Goal: Task Accomplishment & Management: Use online tool/utility

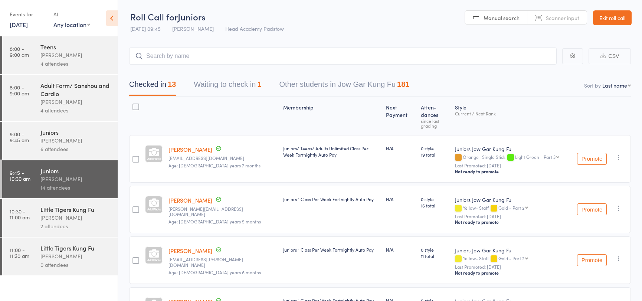
click at [77, 252] on div "Little Tigers Kung Fu" at bounding box center [75, 248] width 71 height 8
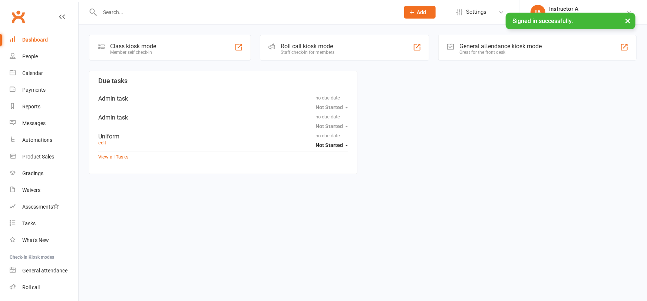
click at [335, 43] on div "Roll call kiosk mode Staff check-in for members" at bounding box center [345, 48] width 170 height 26
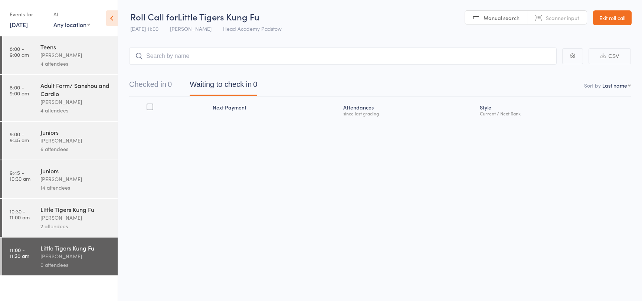
click at [69, 142] on div "[PERSON_NAME]" at bounding box center [75, 140] width 71 height 9
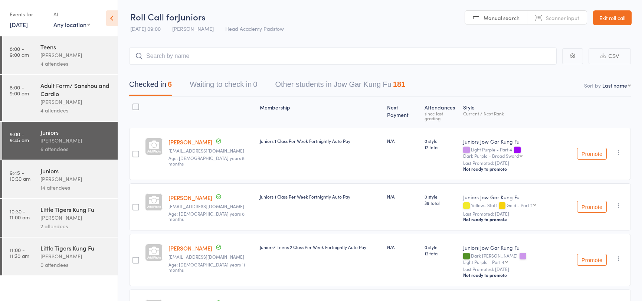
click at [81, 229] on div "2 attendees" at bounding box center [75, 226] width 71 height 9
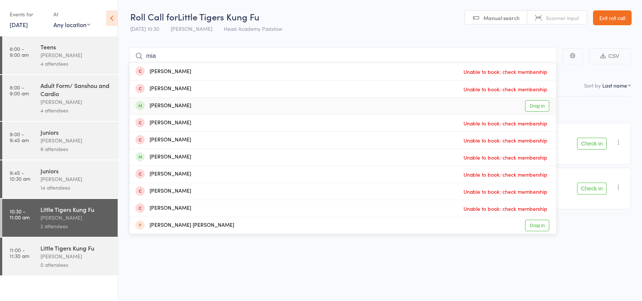
type input "mia"
click at [538, 105] on link "Drop in" at bounding box center [537, 106] width 24 height 12
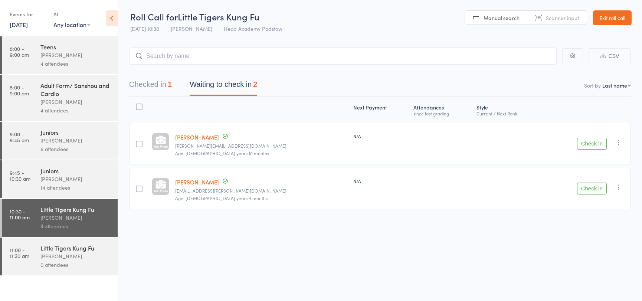
click at [586, 144] on button "Check in" at bounding box center [592, 144] width 30 height 12
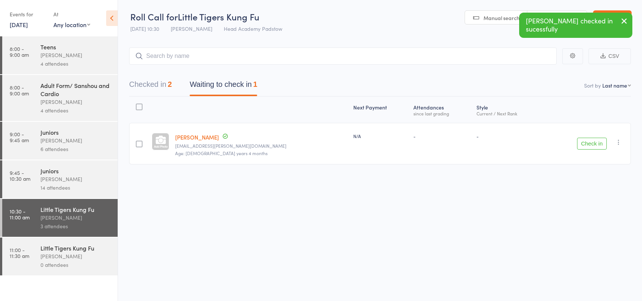
click at [155, 83] on button "Checked in 2" at bounding box center [150, 86] width 43 height 20
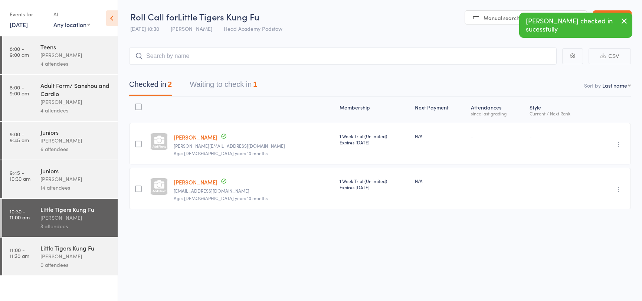
click at [248, 82] on button "Waiting to check in 1" at bounding box center [224, 86] width 68 height 20
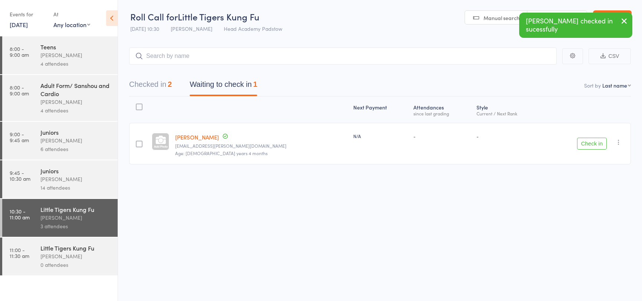
click at [589, 140] on button "Check in" at bounding box center [592, 144] width 30 height 12
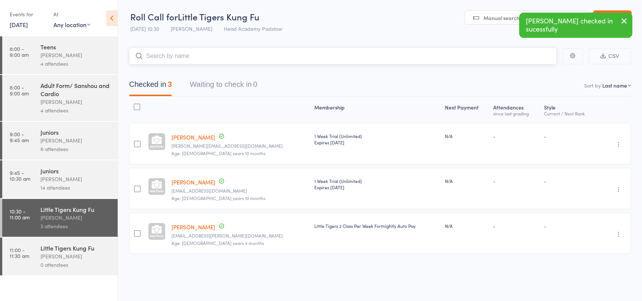
click at [181, 53] on input "search" at bounding box center [342, 55] width 427 height 17
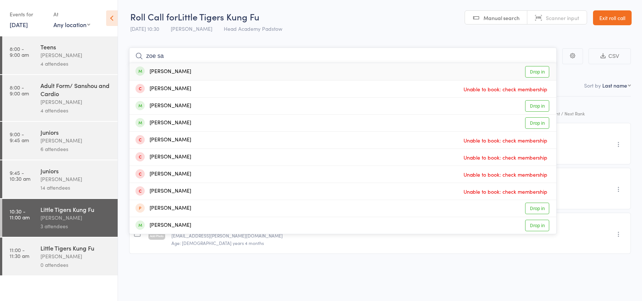
type input "zoe sa"
click at [534, 71] on link "Drop in" at bounding box center [537, 72] width 24 height 12
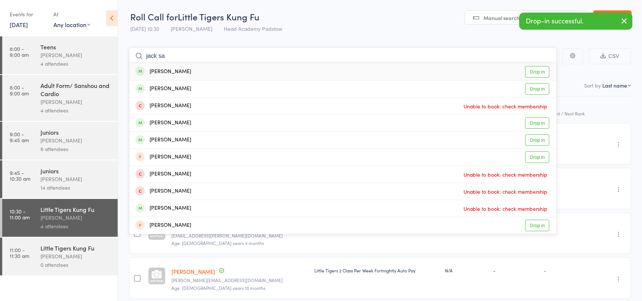
type input "jack sa"
click at [540, 73] on link "Drop in" at bounding box center [537, 72] width 24 height 12
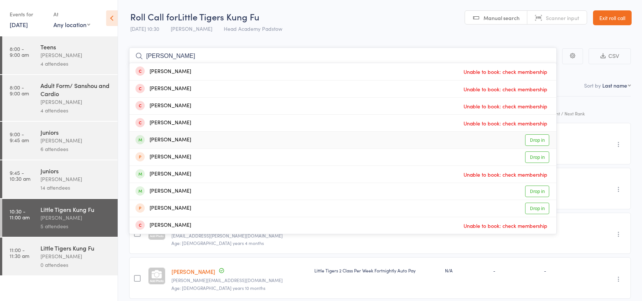
type input "chloe"
click at [542, 140] on link "Drop in" at bounding box center [537, 140] width 24 height 12
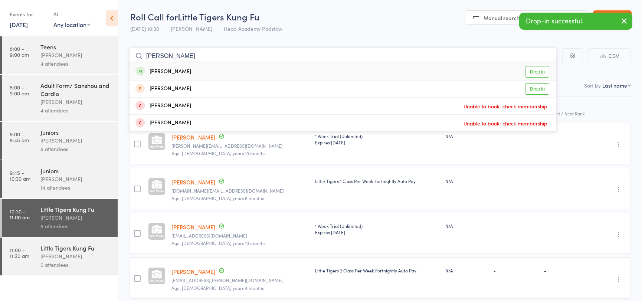
type input "ronya"
click at [544, 70] on link "Drop in" at bounding box center [537, 72] width 24 height 12
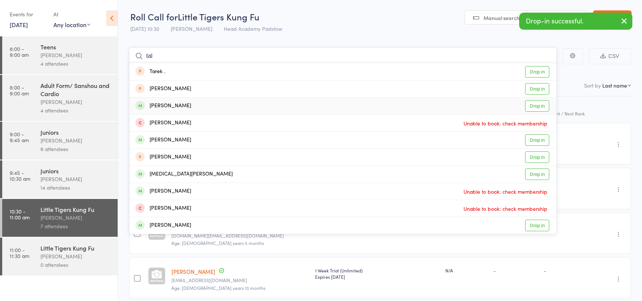
type input "tal"
click at [536, 104] on link "Drop in" at bounding box center [537, 106] width 24 height 12
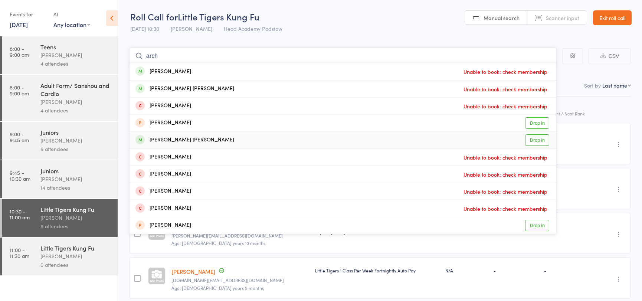
type input "arch"
click at [535, 140] on link "Drop in" at bounding box center [537, 140] width 24 height 12
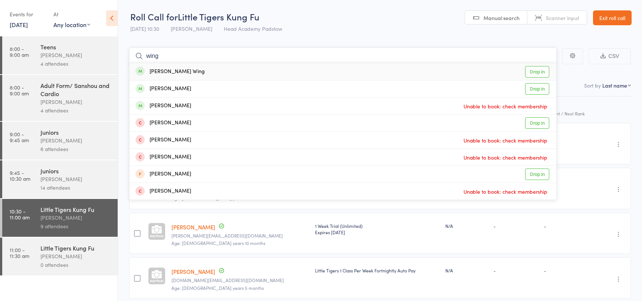
type input "wing"
click at [537, 72] on link "Drop in" at bounding box center [537, 72] width 24 height 12
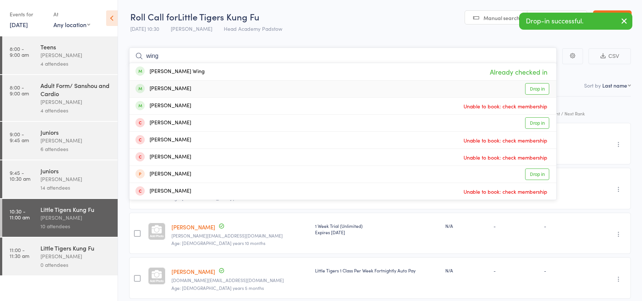
type input "wing"
click at [537, 87] on link "Drop in" at bounding box center [537, 89] width 24 height 12
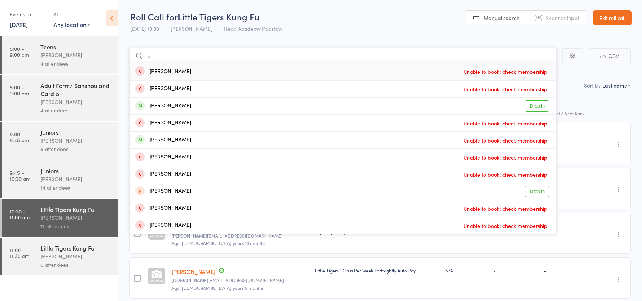
type input "i"
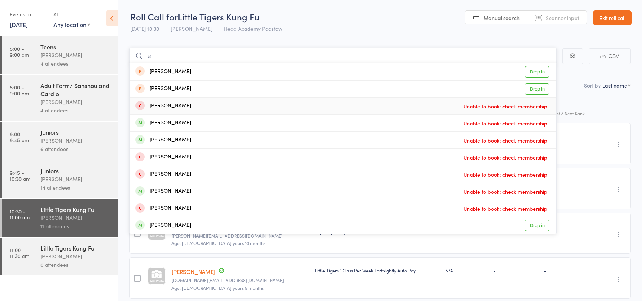
type input "l"
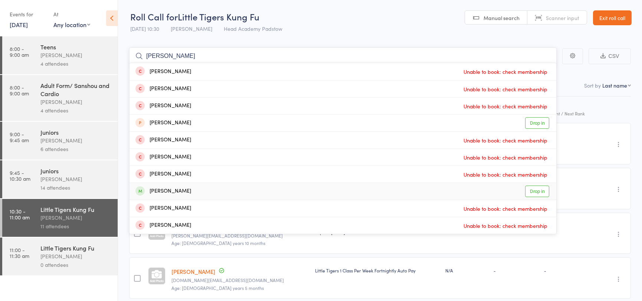
type input "josh"
click at [528, 187] on link "Drop in" at bounding box center [537, 192] width 24 height 12
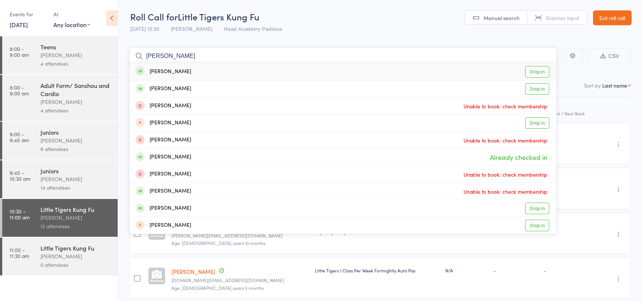
type input "jack bro"
click at [538, 73] on link "Drop in" at bounding box center [537, 72] width 24 height 12
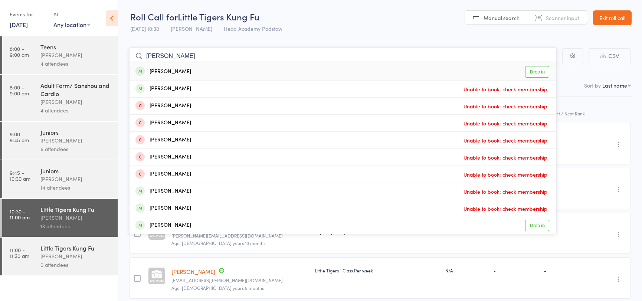
type input "lucas ch"
click at [534, 70] on link "Drop in" at bounding box center [537, 72] width 24 height 12
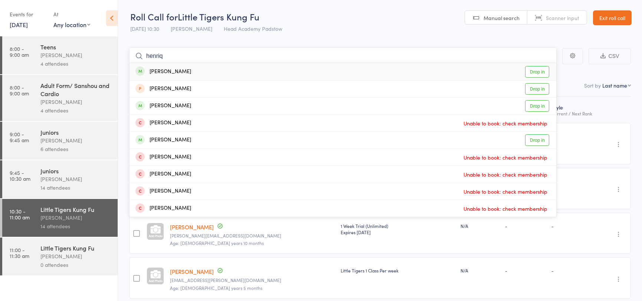
type input "henriq"
click at [529, 69] on link "Drop in" at bounding box center [537, 72] width 24 height 12
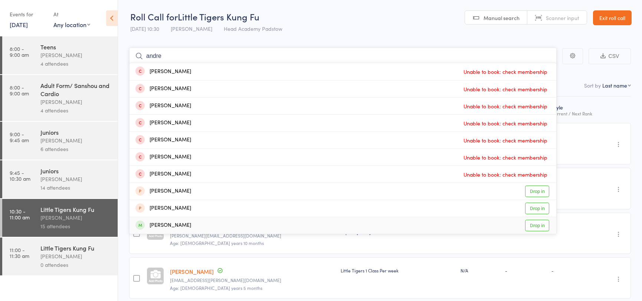
type input "andre"
click at [535, 222] on link "Drop in" at bounding box center [537, 226] width 24 height 12
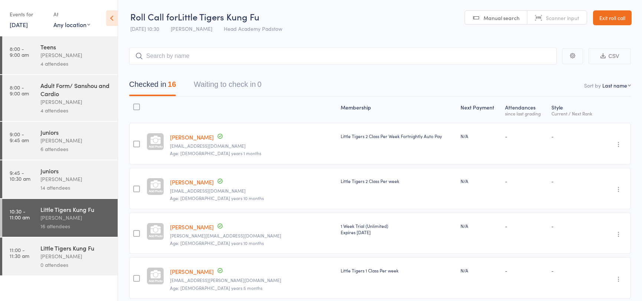
click at [50, 271] on div "Little Tigers Kung Fu James Agius 0 attendees" at bounding box center [78, 256] width 77 height 38
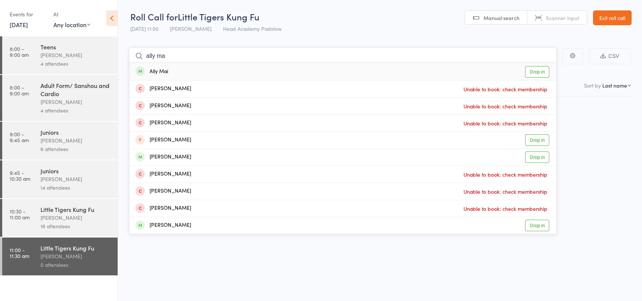
type input "ally ma"
click at [537, 71] on link "Drop in" at bounding box center [537, 72] width 24 height 12
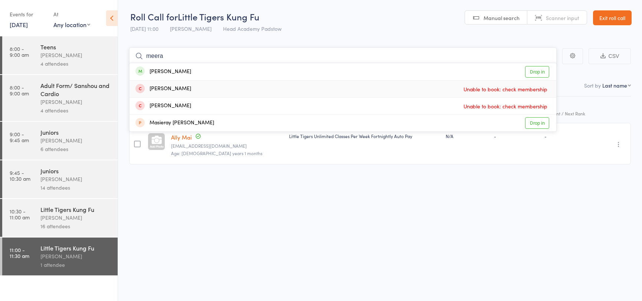
type input "meera"
click at [62, 83] on div "Adult Form/ Sanshou and Cardio" at bounding box center [75, 89] width 71 height 16
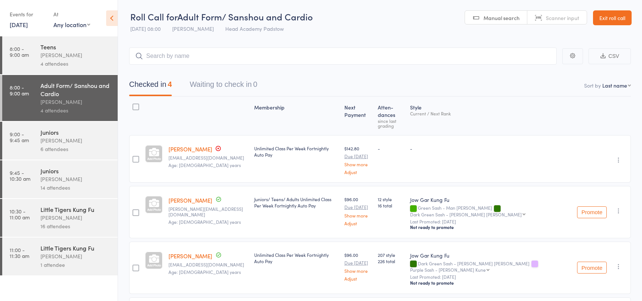
scroll to position [67, 0]
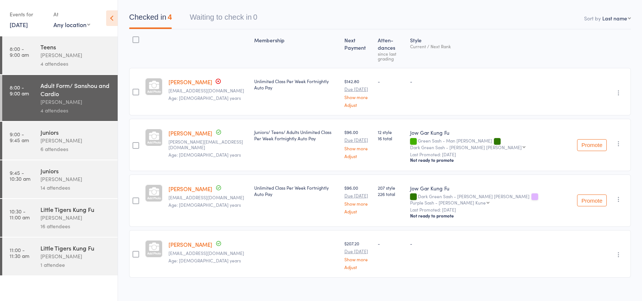
click at [56, 60] on div "4 attendees" at bounding box center [75, 63] width 71 height 9
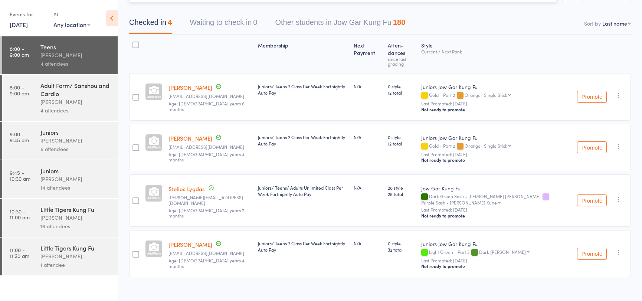
scroll to position [62, 0]
click at [77, 92] on div "Adult Form/ Sanshou and Cardio" at bounding box center [75, 89] width 71 height 16
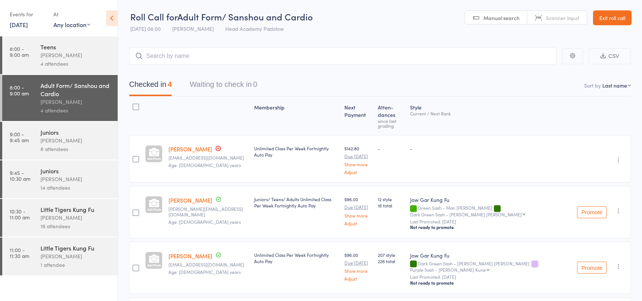
click at [57, 265] on div "1 attendee" at bounding box center [75, 264] width 71 height 9
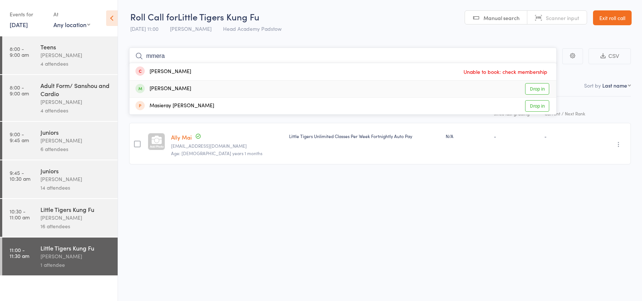
type input "mmera"
click at [529, 86] on link "Drop in" at bounding box center [537, 89] width 24 height 12
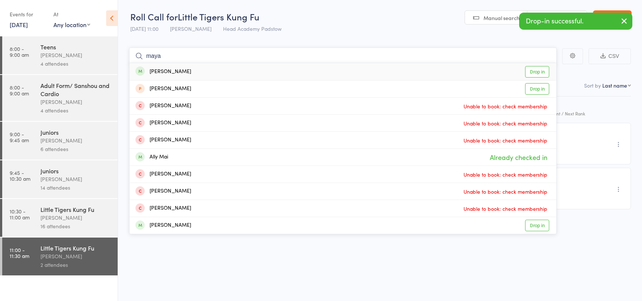
type input "maya"
click at [542, 74] on link "Drop in" at bounding box center [537, 72] width 24 height 12
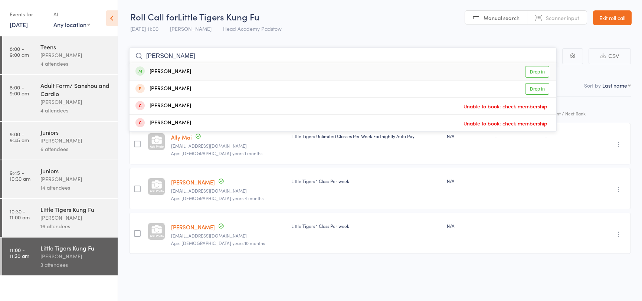
type input "ronya"
click at [531, 69] on link "Drop in" at bounding box center [537, 72] width 24 height 12
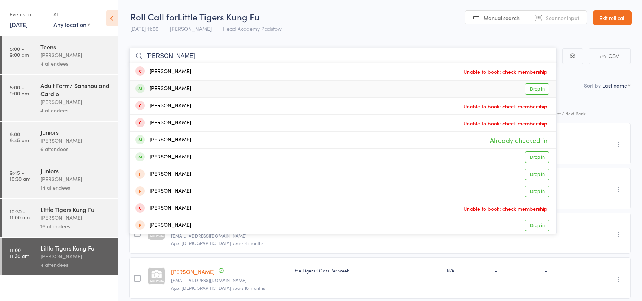
type input "ahmad b"
click at [533, 88] on link "Drop in" at bounding box center [537, 89] width 24 height 12
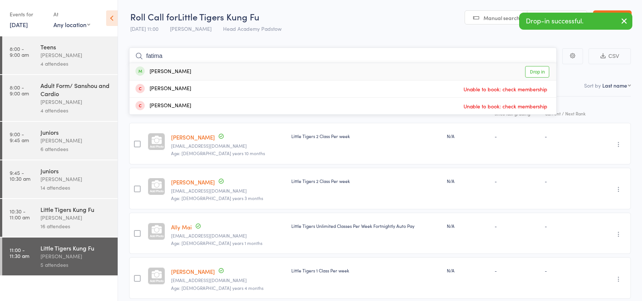
type input "fatima"
click at [534, 69] on link "Drop in" at bounding box center [537, 72] width 24 height 12
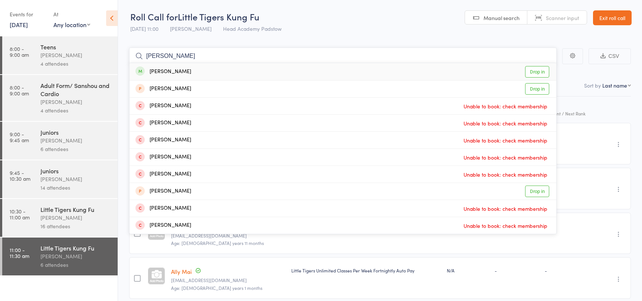
type input "hassan naj"
click at [542, 71] on link "Drop in" at bounding box center [537, 72] width 24 height 12
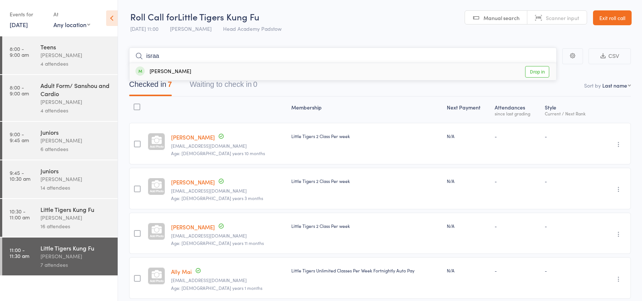
type input "israa"
click at [533, 73] on link "Drop in" at bounding box center [537, 72] width 24 height 12
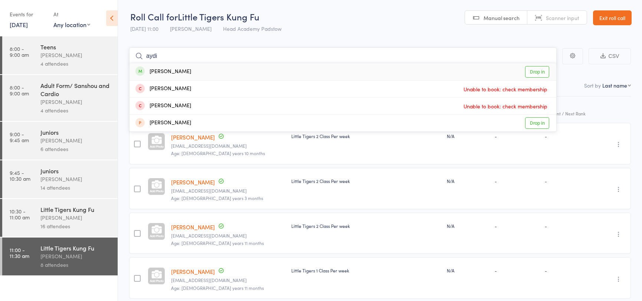
type input "aydi"
click at [534, 72] on link "Drop in" at bounding box center [537, 72] width 24 height 12
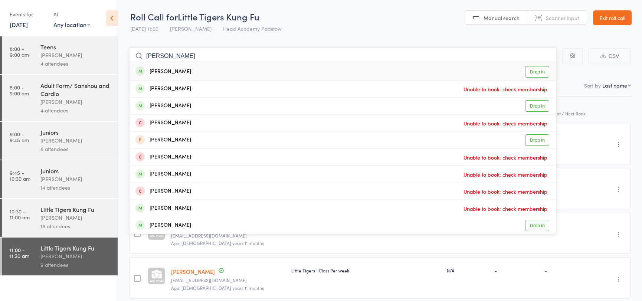
type input "jack black"
click at [538, 72] on link "Drop in" at bounding box center [537, 72] width 24 height 12
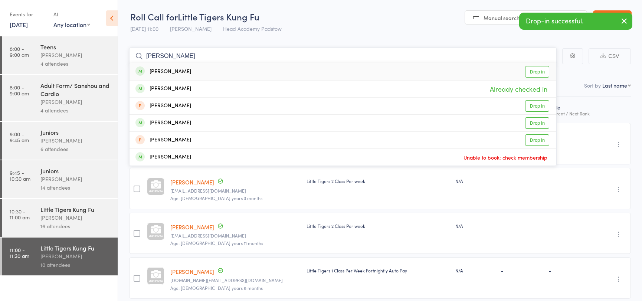
type input "rose black"
click at [542, 72] on link "Drop in" at bounding box center [537, 72] width 24 height 12
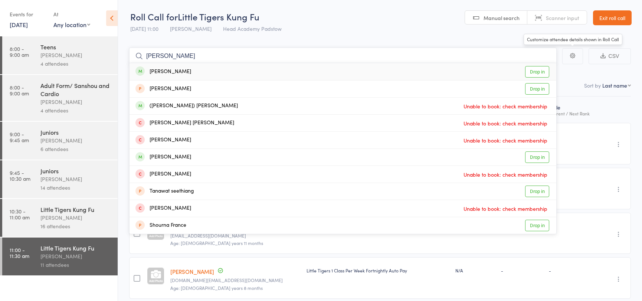
type input "frank tang"
click at [537, 67] on link "Drop in" at bounding box center [537, 72] width 24 height 12
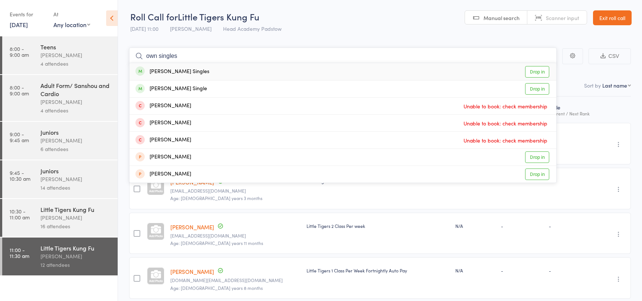
type input "own singles"
click at [543, 70] on link "Drop in" at bounding box center [537, 72] width 24 height 12
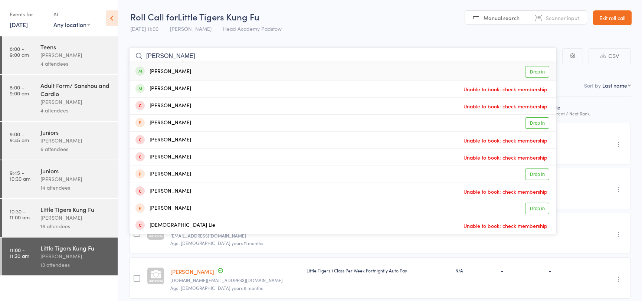
type input "jesse w"
click at [542, 73] on link "Drop in" at bounding box center [537, 72] width 24 height 12
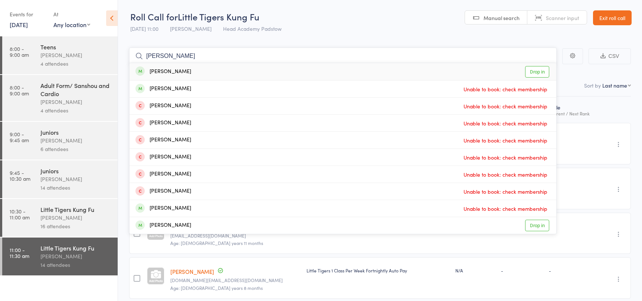
type input "lucas cheng"
drag, startPoint x: 532, startPoint y: 71, endPoint x: 524, endPoint y: 73, distance: 8.6
click at [531, 71] on link "Drop in" at bounding box center [537, 72] width 24 height 12
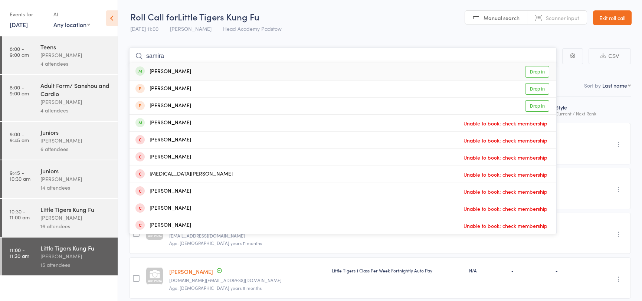
type input "samira"
click at [535, 67] on link "Drop in" at bounding box center [537, 72] width 24 height 12
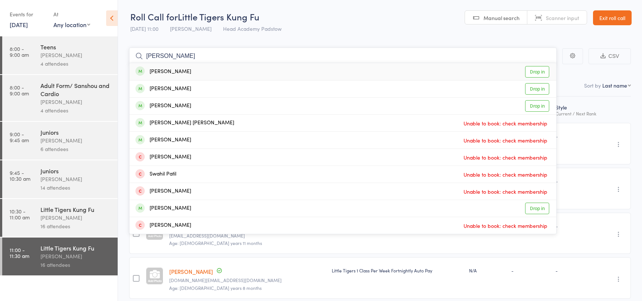
type input "patrick"
click at [534, 69] on link "Drop in" at bounding box center [537, 72] width 24 height 12
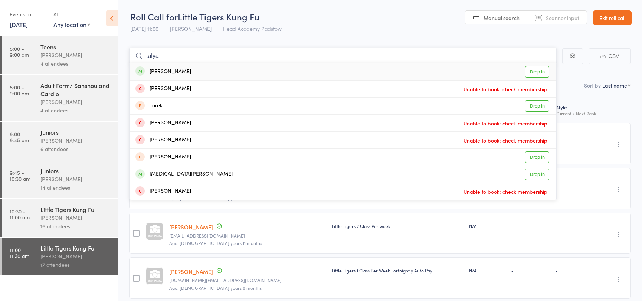
type input "talya"
drag, startPoint x: 536, startPoint y: 72, endPoint x: 518, endPoint y: 63, distance: 20.6
click at [536, 72] on link "Drop in" at bounding box center [537, 72] width 24 height 12
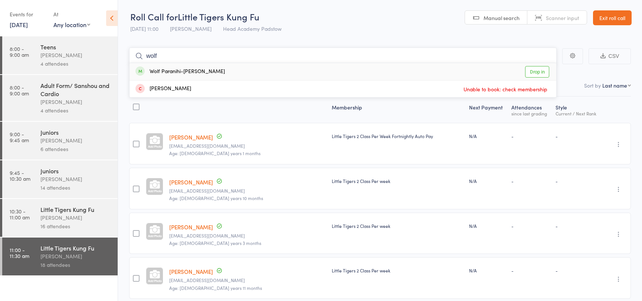
type input "wolf"
click at [539, 72] on link "Drop in" at bounding box center [537, 72] width 24 height 12
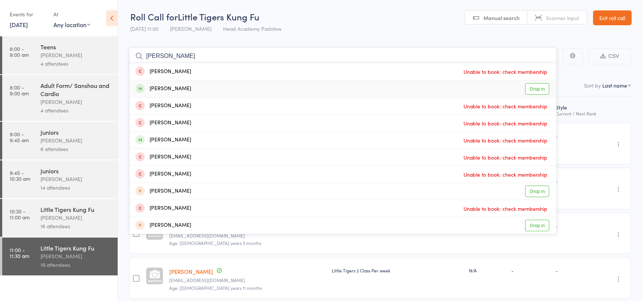
type input "nathaniel"
click at [536, 88] on link "Drop in" at bounding box center [537, 89] width 24 height 12
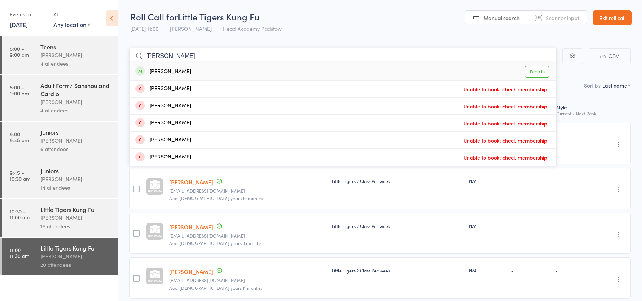
type input "laurence"
click at [535, 73] on link "Drop in" at bounding box center [537, 72] width 24 height 12
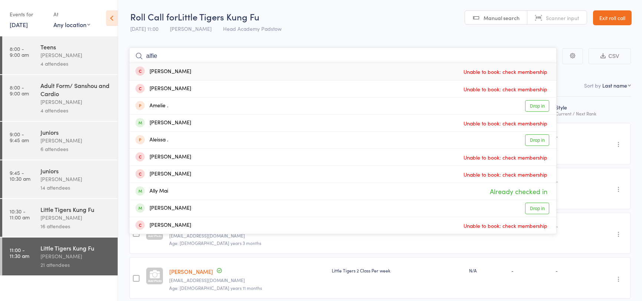
type input "alfie"
click at [375, 20] on header "Roll Call for Little Tigers Kung Fu 11 Oct 11:00 James Agius Head Academy Padst…" at bounding box center [380, 18] width 524 height 36
